Goal: Information Seeking & Learning: Check status

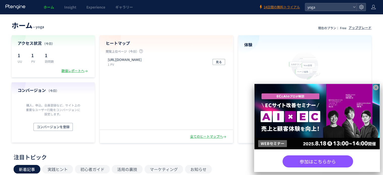
click at [84, 68] on div "数値レポートへ" at bounding box center [74, 70] width 27 height 5
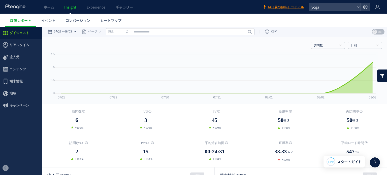
click at [79, 32] on div "07/28 08/03" at bounding box center [63, 32] width 32 height 10
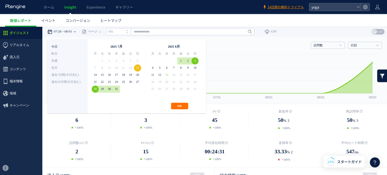
click at [67, 46] on li "今日" at bounding box center [67, 46] width 32 height 7
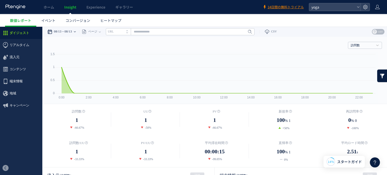
click at [76, 31] on icon at bounding box center [75, 31] width 2 height 1
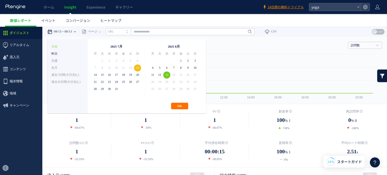
click at [73, 55] on li "昨日" at bounding box center [67, 53] width 32 height 7
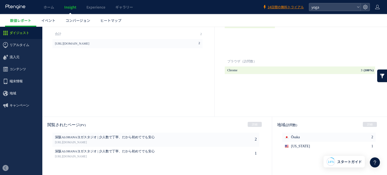
scroll to position [226, 0]
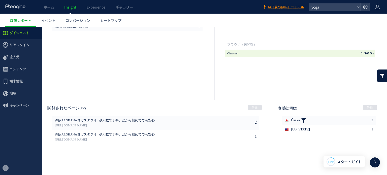
click at [301, 119] on link at bounding box center [303, 120] width 5 height 9
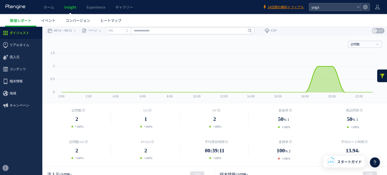
scroll to position [0, 0]
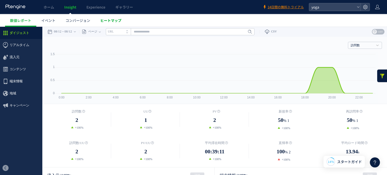
click at [111, 21] on span "ヒートマップ" at bounding box center [110, 20] width 21 height 5
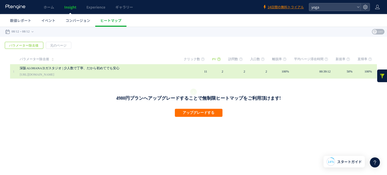
click at [216, 69] on td "2" at bounding box center [220, 71] width 16 height 14
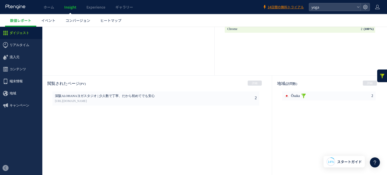
scroll to position [252, 0]
click at [302, 93] on link at bounding box center [303, 95] width 5 height 9
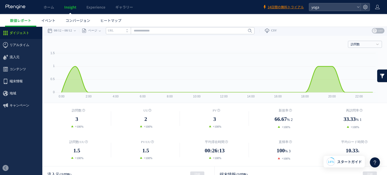
scroll to position [0, 0]
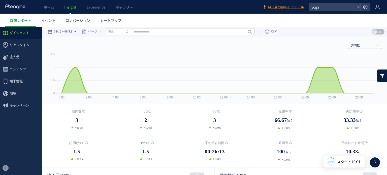
click at [76, 31] on icon at bounding box center [75, 31] width 2 height 1
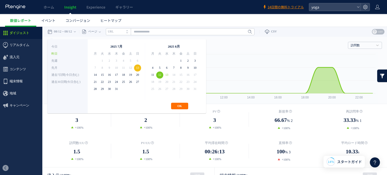
click at [218, 149] on span "00:26:13" at bounding box center [215, 151] width 20 height 8
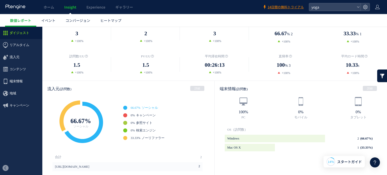
scroll to position [101, 0]
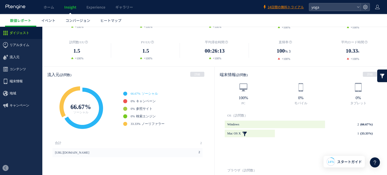
click at [244, 133] on link at bounding box center [244, 134] width 5 height 8
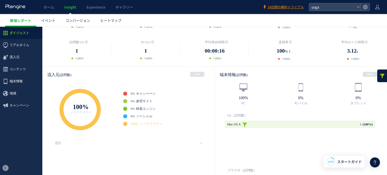
click at [242, 126] on link at bounding box center [244, 125] width 5 height 8
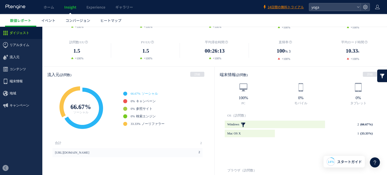
click at [243, 123] on link at bounding box center [242, 125] width 5 height 8
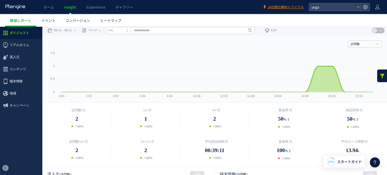
scroll to position [0, 0]
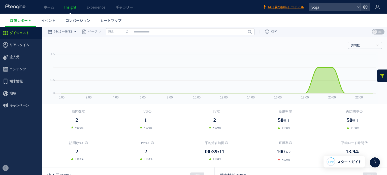
click at [76, 32] on div "08/12 08/12" at bounding box center [63, 32] width 32 height 10
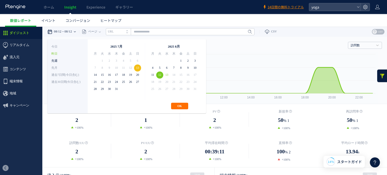
click at [67, 62] on li "先週" at bounding box center [67, 60] width 32 height 7
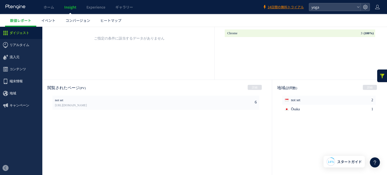
scroll to position [252, 0]
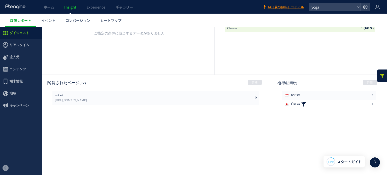
click at [305, 102] on link at bounding box center [303, 104] width 5 height 9
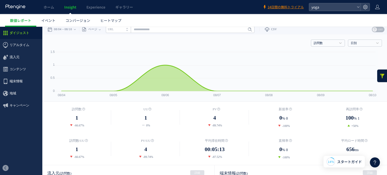
scroll to position [0, 0]
